Goal: Feedback & Contribution: Submit feedback/report problem

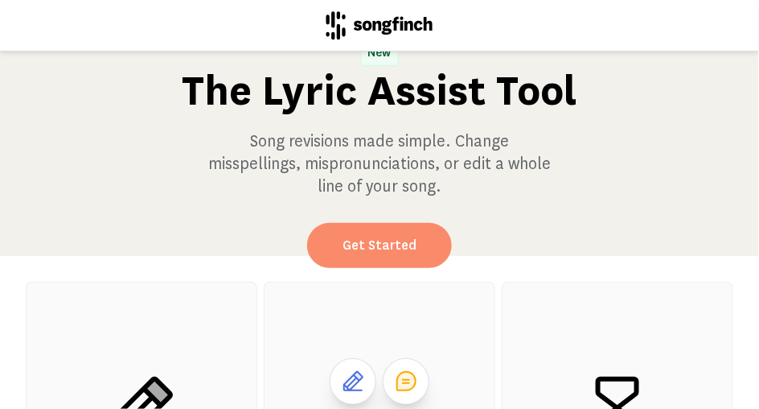
click at [371, 257] on link "Get Started" at bounding box center [379, 245] width 145 height 45
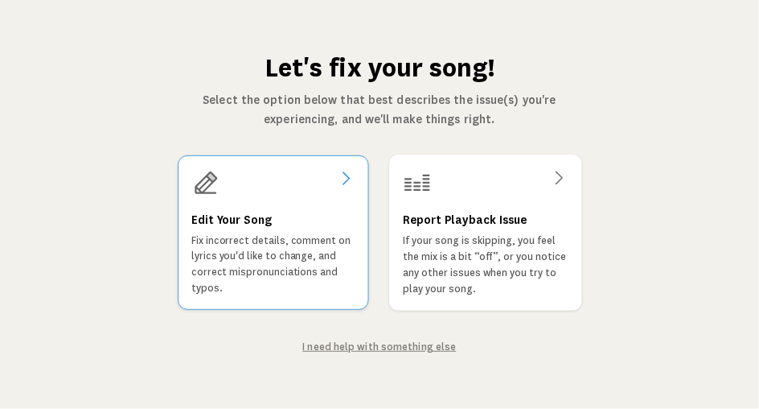
click at [352, 175] on icon at bounding box center [345, 178] width 19 height 19
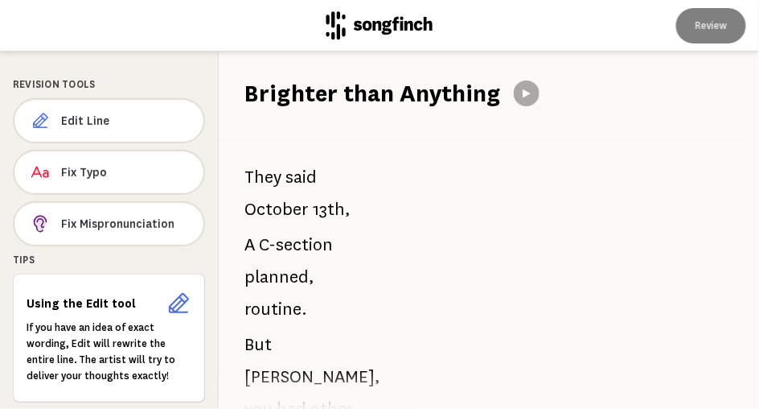
click at [369, 95] on h1 "Brighter than Anything" at bounding box center [373, 93] width 257 height 32
click at [117, 118] on span "Edit Line" at bounding box center [126, 121] width 130 height 16
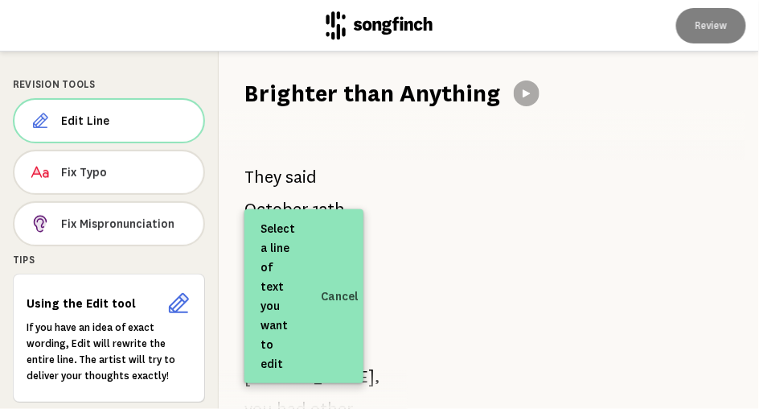
click at [282, 97] on h1 "Brighter than Anything" at bounding box center [373, 93] width 257 height 32
click at [275, 93] on h1 "Brighter than Anything" at bounding box center [373, 93] width 257 height 32
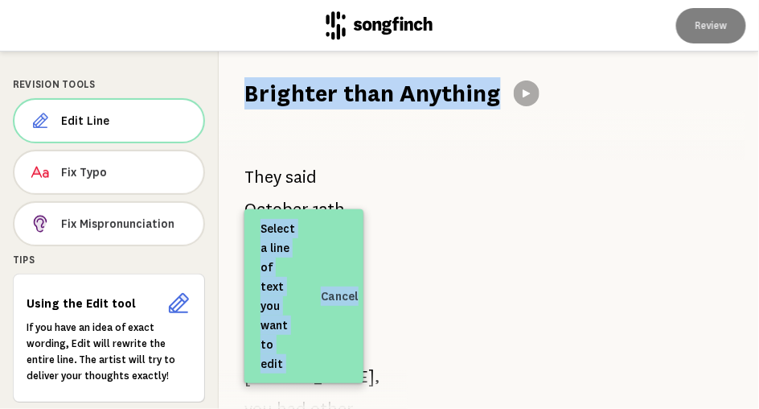
drag, startPoint x: 247, startPoint y: 95, endPoint x: 465, endPoint y: 93, distance: 218.0
click at [465, 93] on div "Revision Tools Edit Line Fix Typo Fix Mispronunciation Tips Using the Edit tool…" at bounding box center [379, 229] width 759 height 357
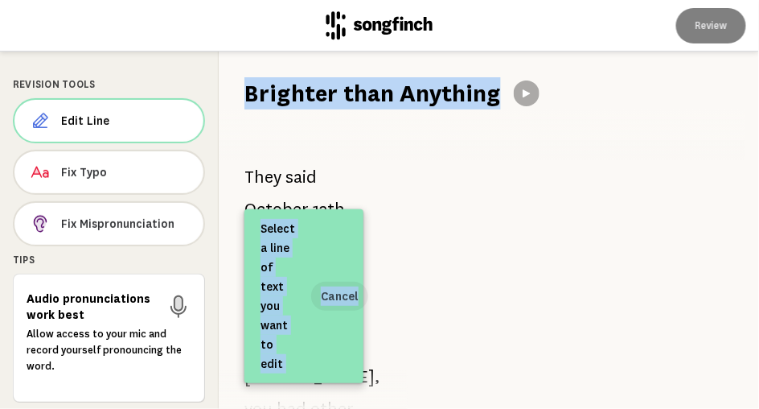
click at [347, 296] on button "Cancel" at bounding box center [339, 296] width 57 height 29
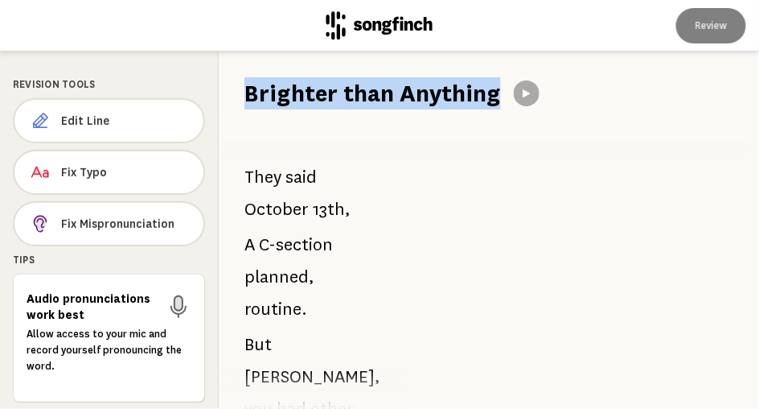
click at [331, 98] on h1 "Brighter than Anything" at bounding box center [373, 93] width 257 height 32
drag, startPoint x: 246, startPoint y: 92, endPoint x: 448, endPoint y: 95, distance: 201.9
click at [448, 95] on div "Revision Tools Edit Line Fix Typo Fix Mispronunciation Tips Audio pronunciation…" at bounding box center [379, 229] width 759 height 357
click at [137, 116] on span "Edit Line" at bounding box center [126, 121] width 130 height 16
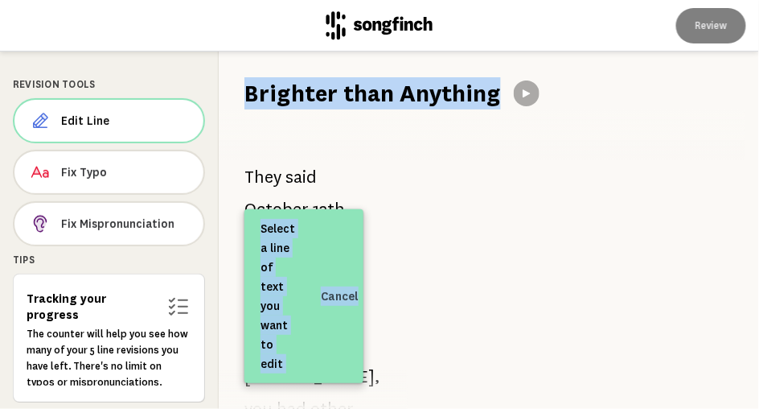
click at [471, 210] on div at bounding box center [574, 229] width 370 height 357
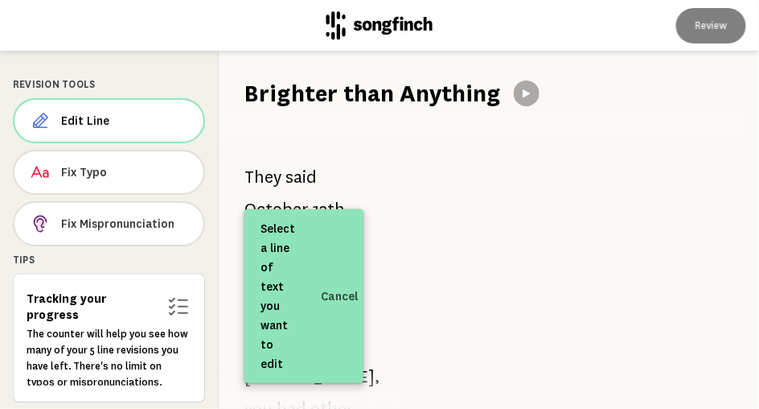
click at [603, 100] on div at bounding box center [574, 229] width 370 height 357
click at [523, 96] on div at bounding box center [574, 229] width 370 height 357
click at [327, 298] on button "Cancel" at bounding box center [339, 296] width 57 height 29
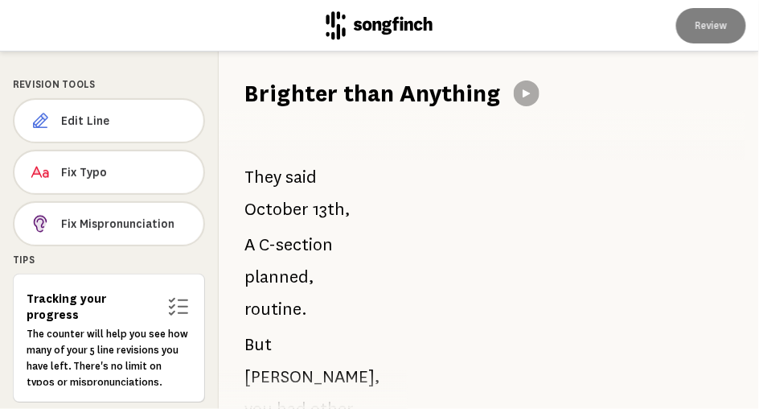
drag, startPoint x: 248, startPoint y: 176, endPoint x: 316, endPoint y: 181, distance: 68.5
click at [316, 181] on p "They said [DATE]," at bounding box center [304, 193] width 119 height 64
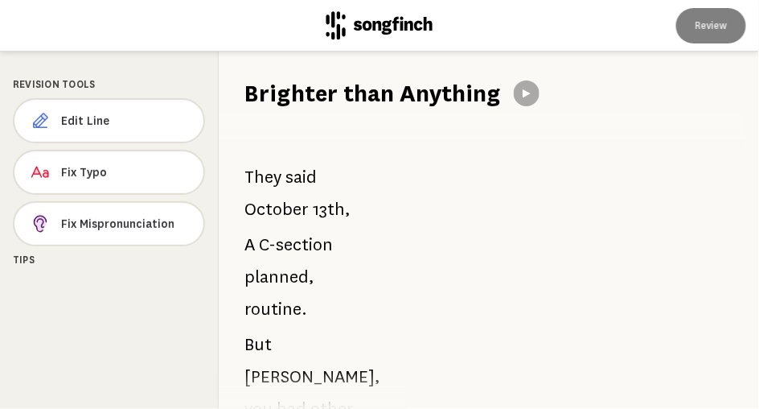
drag, startPoint x: 316, startPoint y: 181, endPoint x: 251, endPoint y: 181, distance: 65.2
click at [251, 181] on p "They said [DATE]," at bounding box center [304, 193] width 119 height 64
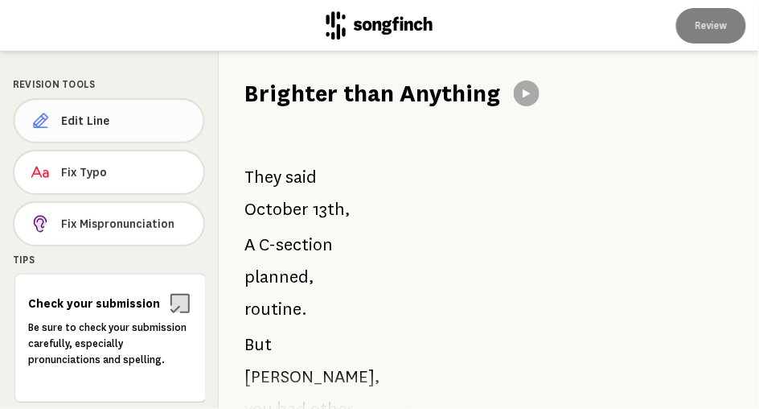
click at [164, 122] on span "Edit Line" at bounding box center [125, 121] width 129 height 16
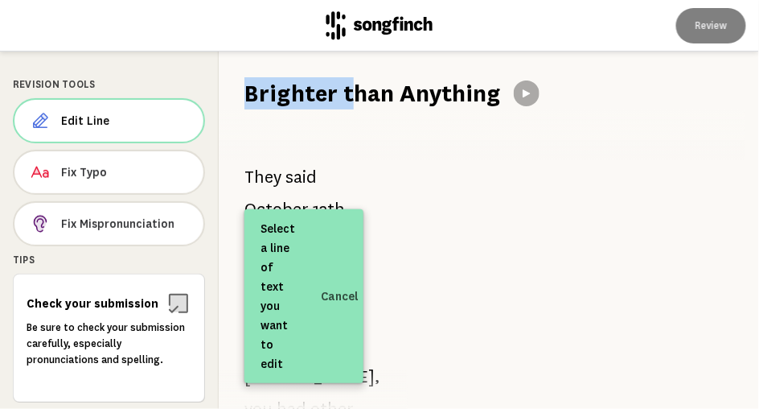
drag, startPoint x: 248, startPoint y: 97, endPoint x: 346, endPoint y: 91, distance: 98.4
click at [346, 91] on h1 "Brighter than Anything" at bounding box center [373, 93] width 257 height 32
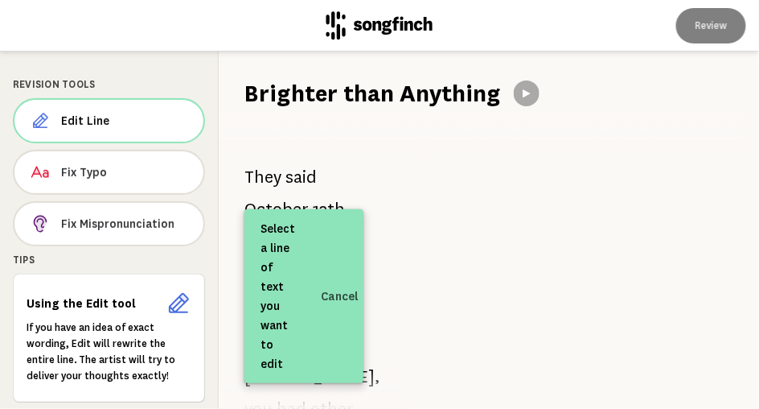
click at [276, 242] on span "Select a line of text you want to edit" at bounding box center [278, 296] width 35 height 154
click at [178, 306] on icon at bounding box center [179, 303] width 26 height 26
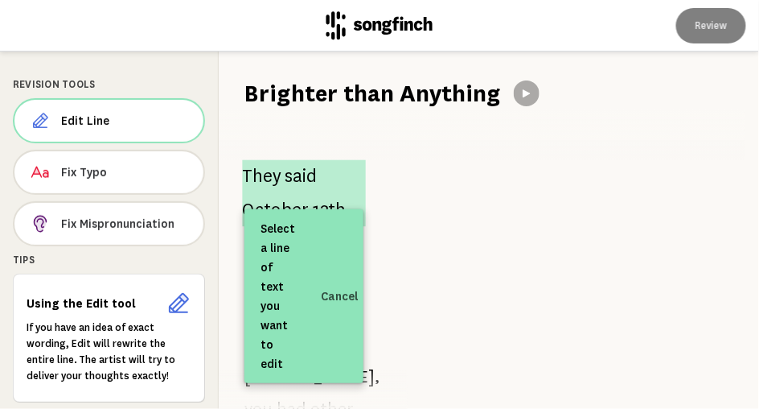
click at [312, 177] on span "said" at bounding box center [301, 177] width 32 height 34
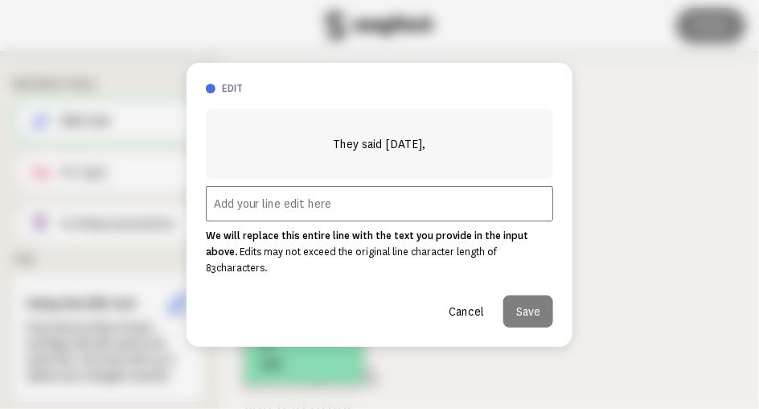
click at [463, 301] on button "Cancel" at bounding box center [466, 311] width 61 height 32
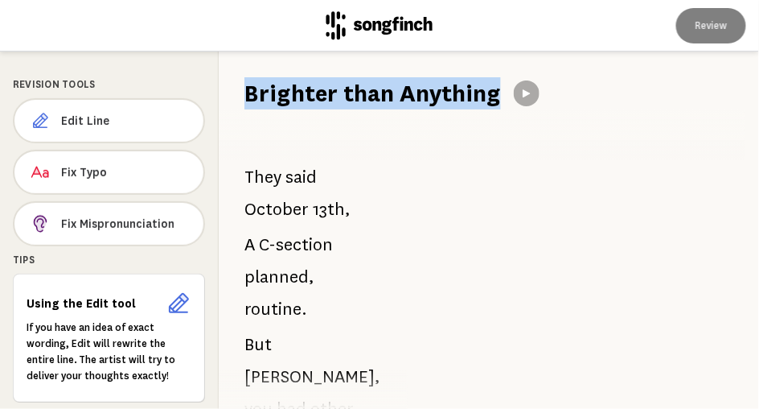
drag, startPoint x: 247, startPoint y: 94, endPoint x: 430, endPoint y: 96, distance: 183.4
click at [430, 96] on div "Revision Tools Edit Line Fix Typo Fix Mispronunciation Tips Using the Edit tool…" at bounding box center [379, 229] width 759 height 357
click at [173, 306] on icon at bounding box center [179, 303] width 26 height 26
click at [176, 306] on icon at bounding box center [179, 303] width 26 height 26
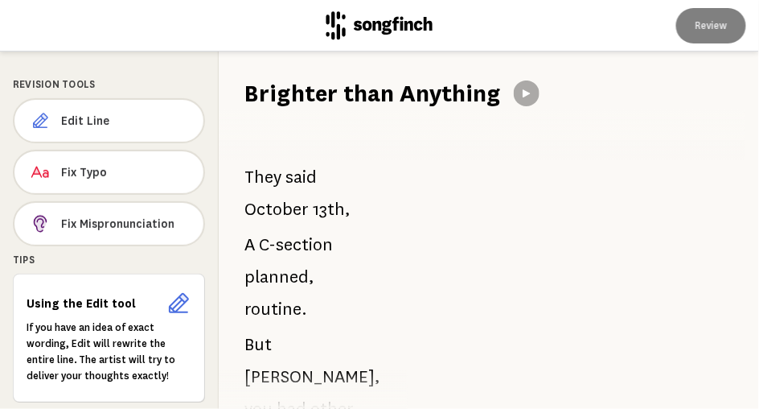
click at [101, 301] on h6 "Using the Edit tool" at bounding box center [93, 303] width 133 height 16
click at [176, 304] on icon at bounding box center [179, 303] width 26 height 26
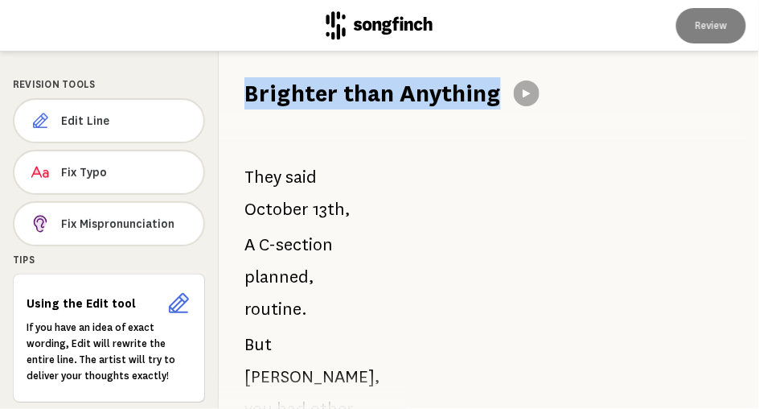
drag, startPoint x: 247, startPoint y: 92, endPoint x: 439, endPoint y: 90, distance: 192.3
click at [439, 90] on div "Revision Tools Edit Line Fix Typo Fix Mispronunciation Tips Using the Edit tool…" at bounding box center [379, 229] width 759 height 357
click at [179, 306] on icon at bounding box center [179, 303] width 26 height 26
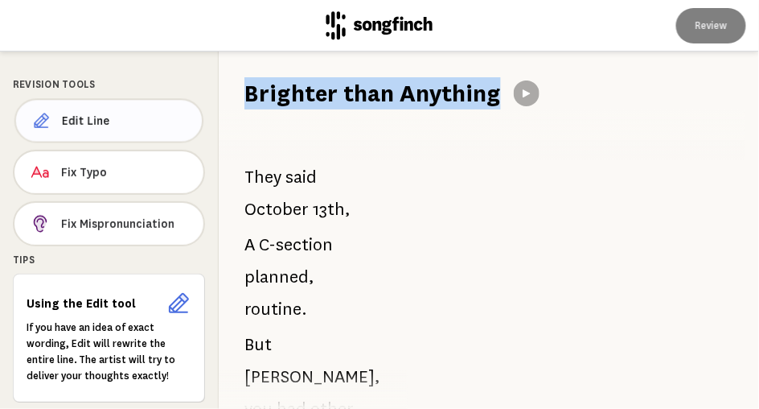
click at [111, 125] on span "Edit Line" at bounding box center [126, 121] width 128 height 16
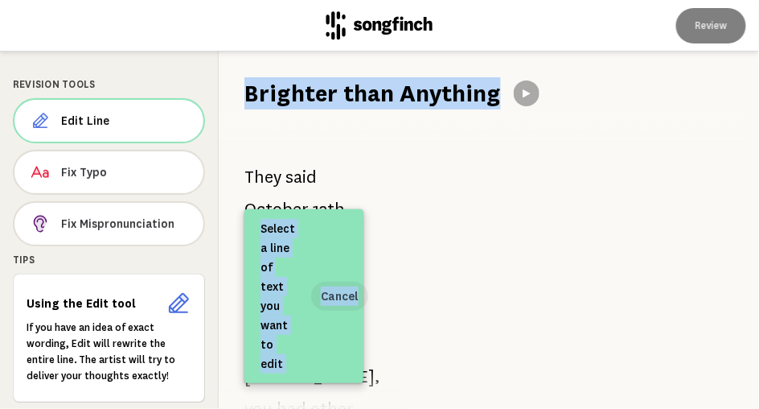
click at [351, 298] on button "Cancel" at bounding box center [339, 296] width 57 height 29
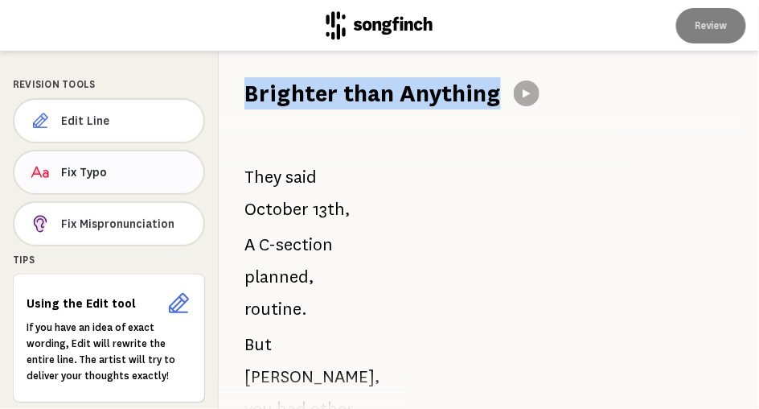
click at [108, 167] on span "Fix Typo" at bounding box center [126, 172] width 130 height 16
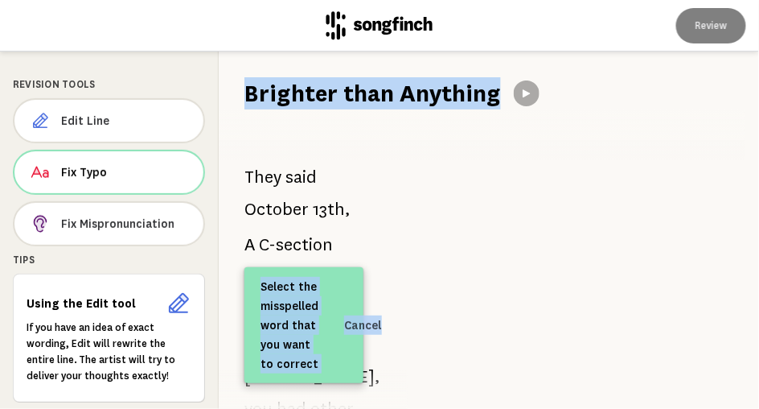
click at [247, 113] on div "They said [DATE], A C-section planned, routine. But [PERSON_NAME], you had othe…" at bounding box center [304, 258] width 171 height 299
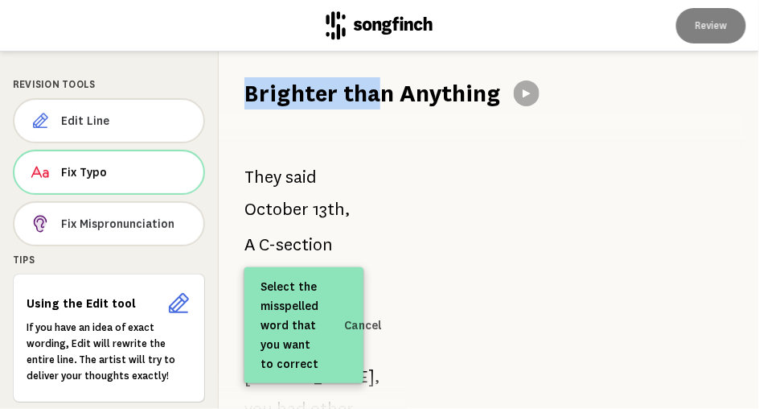
drag, startPoint x: 247, startPoint y: 96, endPoint x: 376, endPoint y: 89, distance: 129.7
click at [376, 89] on h1 "Brighter than Anything" at bounding box center [373, 93] width 257 height 32
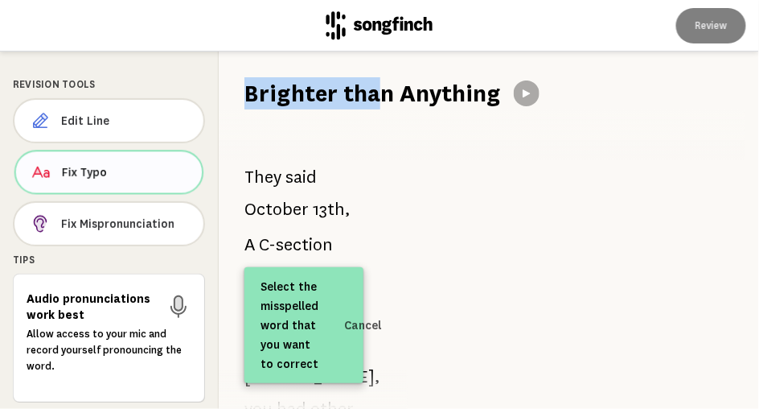
click at [122, 181] on button "Fix Typo" at bounding box center [109, 172] width 190 height 44
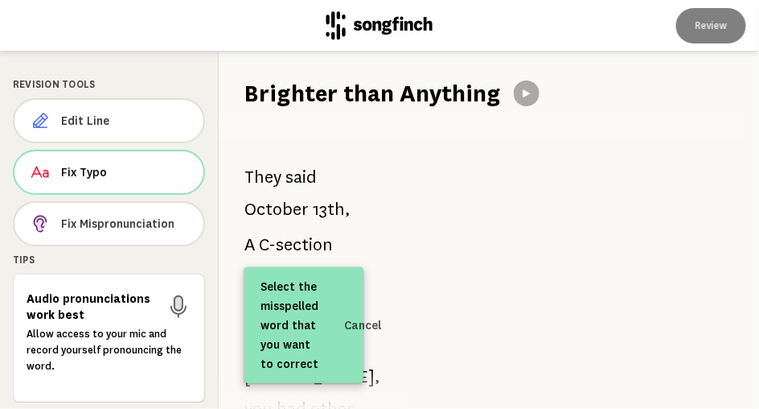
click at [271, 92] on h1 "Brighter than Anything" at bounding box center [373, 93] width 257 height 32
click at [367, 325] on button "Cancel" at bounding box center [363, 325] width 57 height 29
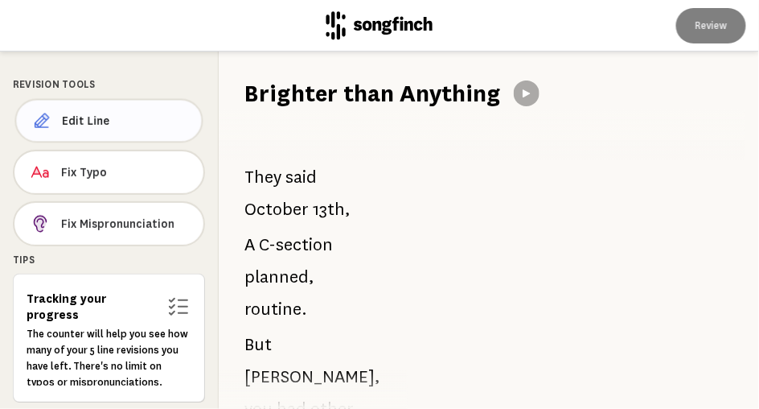
click at [99, 105] on button "Edit Line" at bounding box center [108, 121] width 188 height 44
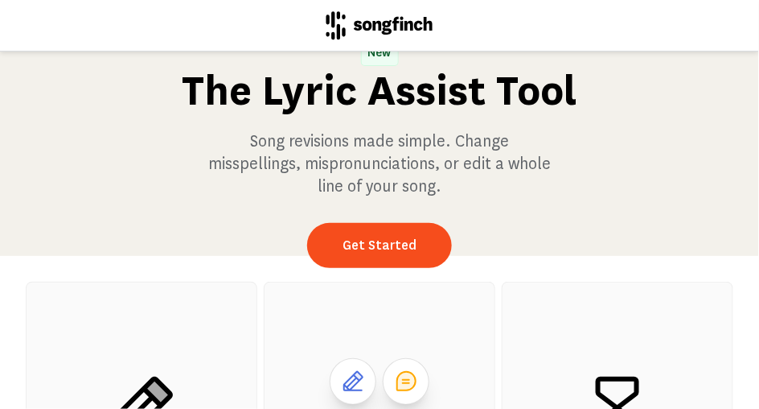
click at [352, 379] on icon at bounding box center [353, 381] width 20 height 20
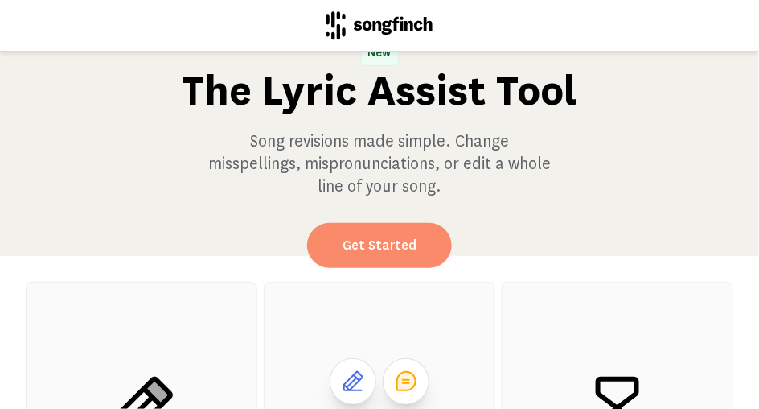
click at [372, 237] on link "Get Started" at bounding box center [379, 245] width 145 height 45
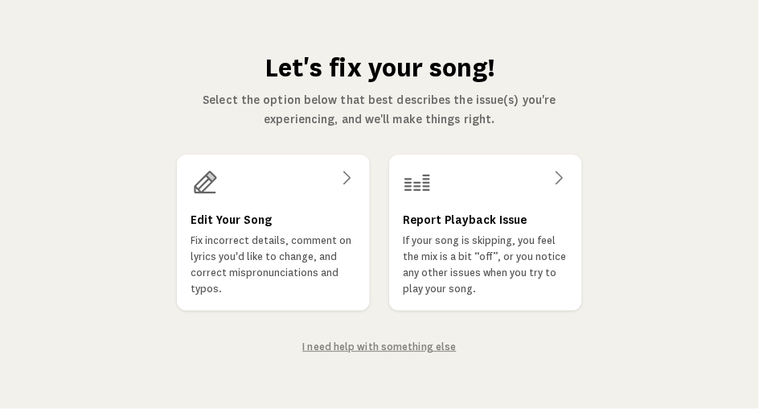
click at [364, 348] on link "I need help with something else" at bounding box center [379, 346] width 154 height 11
click at [277, 226] on div "Edit Your Song Fix incorrect details, comment on lyrics you'd like to change, a…" at bounding box center [273, 254] width 167 height 88
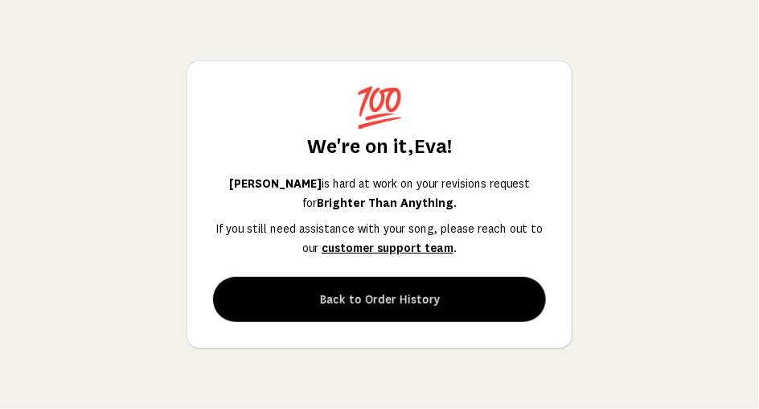
click at [339, 249] on span "customer support team" at bounding box center [388, 247] width 132 height 13
click at [365, 248] on span "customer support team" at bounding box center [388, 247] width 132 height 13
click at [372, 248] on span "customer support team" at bounding box center [388, 247] width 132 height 13
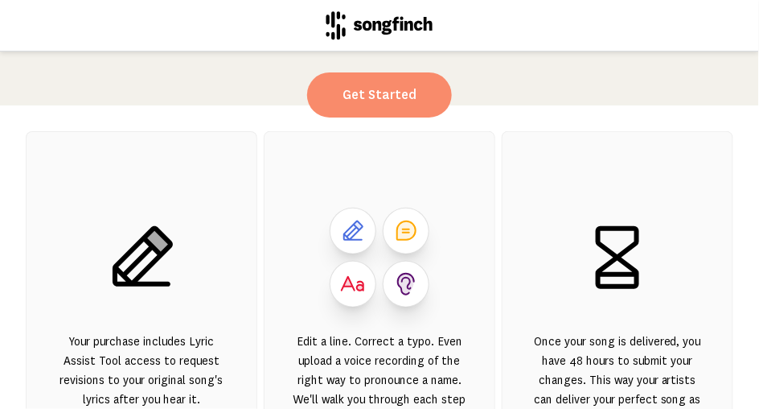
scroll to position [160, 0]
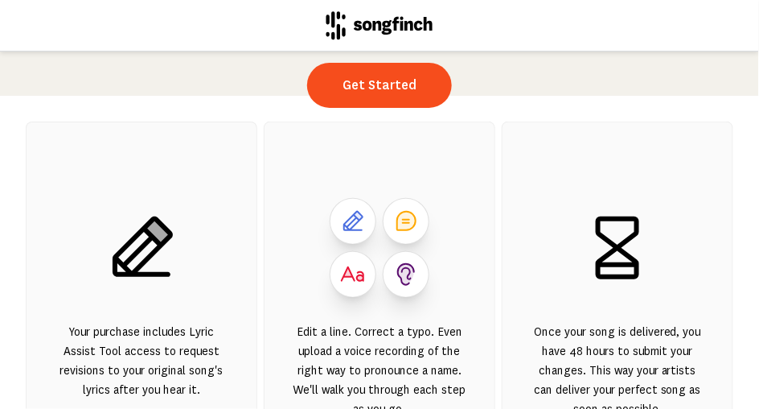
click at [353, 223] on icon at bounding box center [353, 221] width 20 height 20
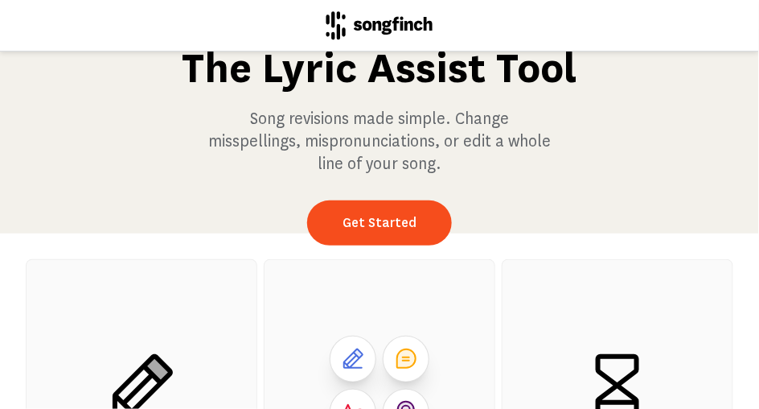
scroll to position [7, 0]
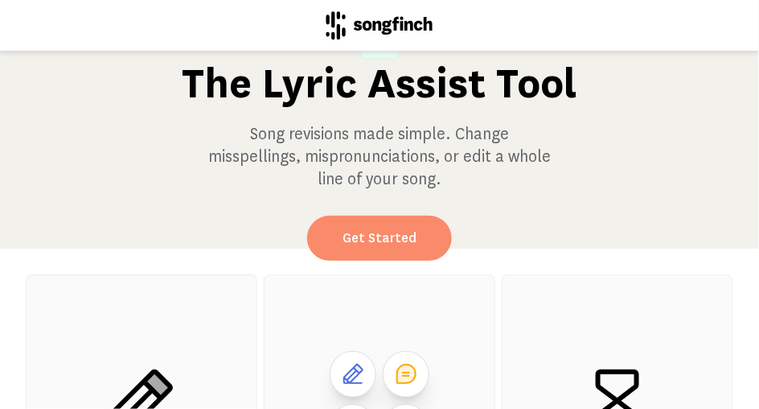
click at [353, 232] on link "Get Started" at bounding box center [379, 238] width 145 height 45
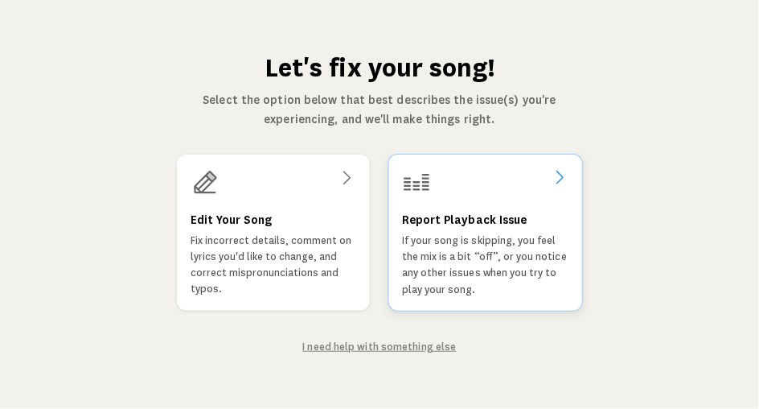
click at [557, 179] on icon at bounding box center [559, 176] width 19 height 19
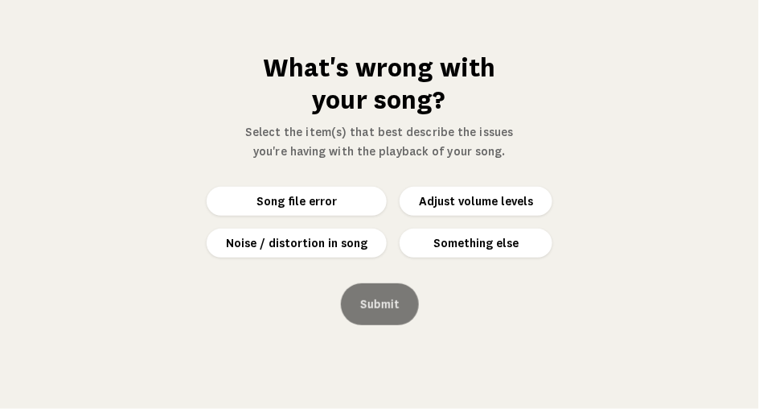
click at [438, 245] on button "Something else" at bounding box center [476, 242] width 153 height 29
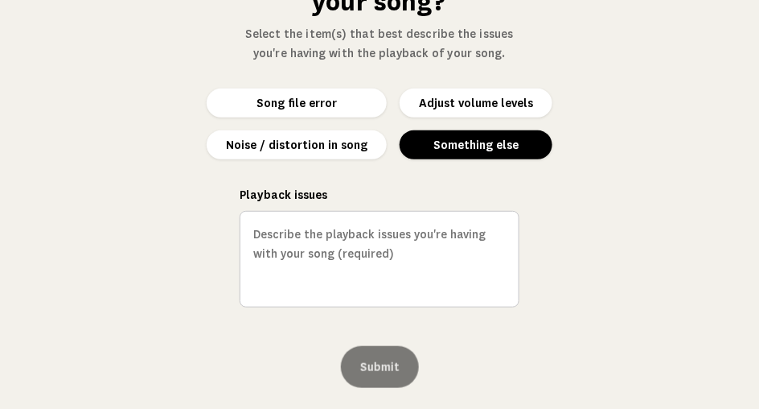
scroll to position [100, 0]
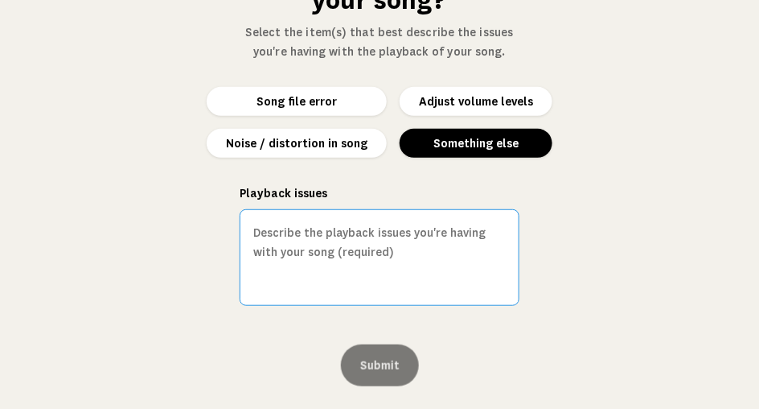
click at [351, 241] on textarea "Playback issues" at bounding box center [380, 257] width 280 height 97
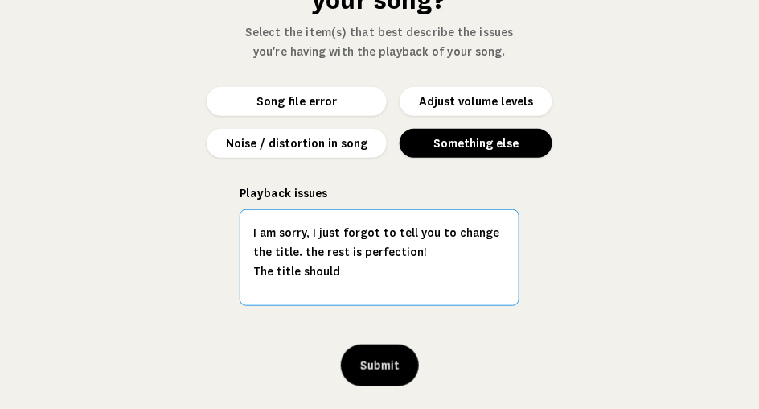
drag, startPoint x: 313, startPoint y: 235, endPoint x: 229, endPoint y: 233, distance: 83.7
click at [229, 233] on div "What's wrong with your song? Select the item(s) that best describe the issues y…" at bounding box center [380, 169] width 306 height 434
click at [465, 234] on textarea "I just forgot to tell you to change the title. the rest is perfection! The titl…" at bounding box center [380, 257] width 280 height 97
drag, startPoint x: 471, startPoint y: 236, endPoint x: 471, endPoint y: 286, distance: 50.7
click at [471, 286] on textarea "I just forgot to tell you to change the title . the rest is perfection! The tit…" at bounding box center [380, 257] width 280 height 97
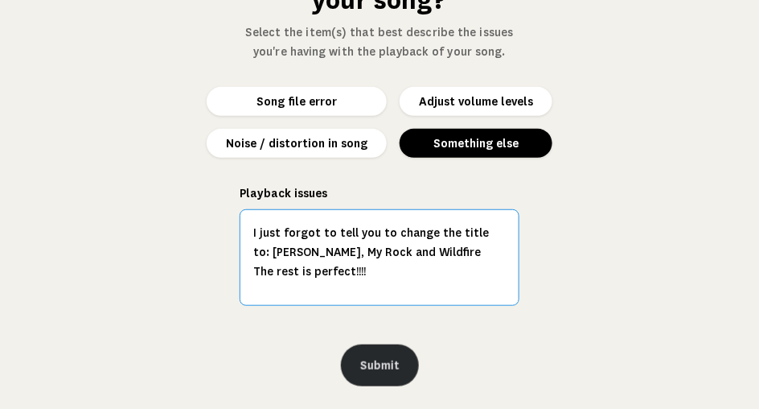
type textarea "I just forgot to tell you to change the title to: Ryan, My Rock and Wildfire Th…"
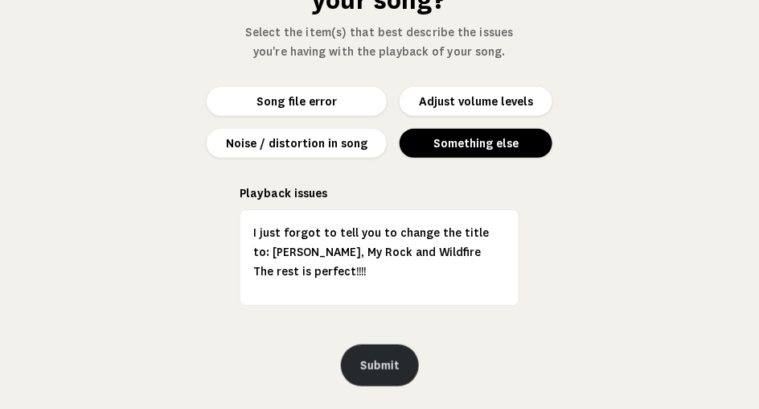
click at [382, 366] on button "Submit" at bounding box center [380, 365] width 78 height 42
